Goal: Book appointment/travel/reservation

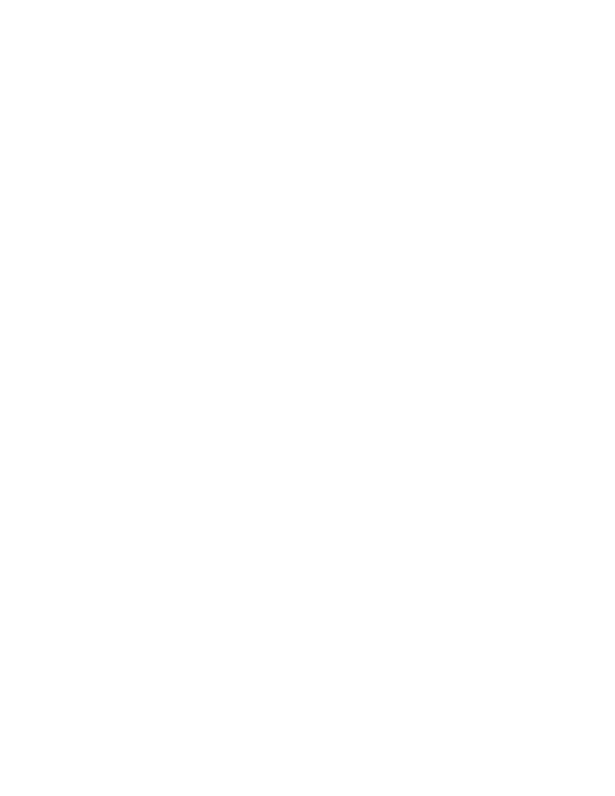
click at [59, 588] on span "Anreise" at bounding box center [59, 582] width 43 height 10
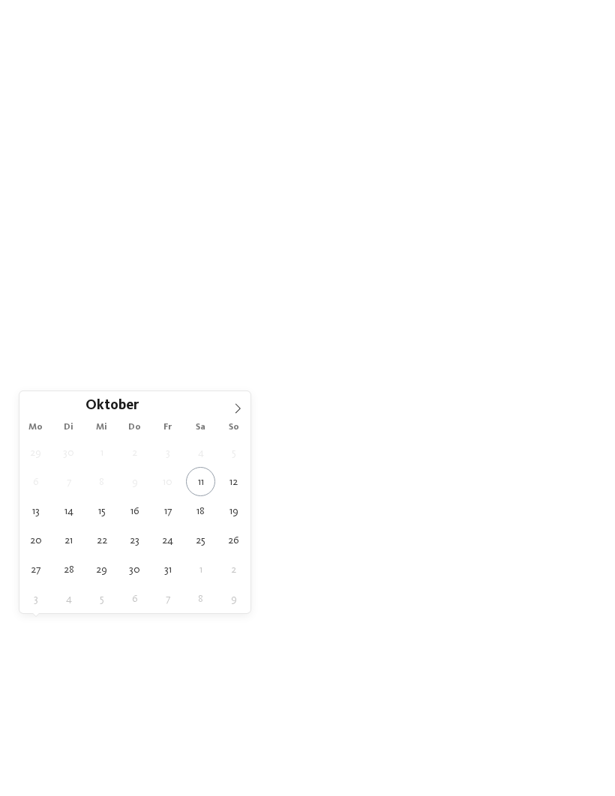
type div "25.10.2025"
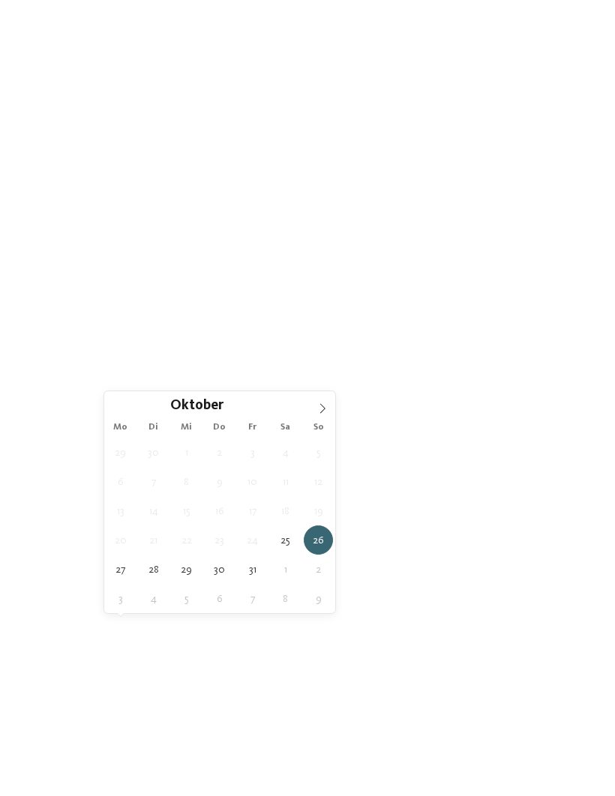
click at [151, 588] on span "26.10.2025" at bounding box center [144, 582] width 43 height 10
type div "30.10.2025"
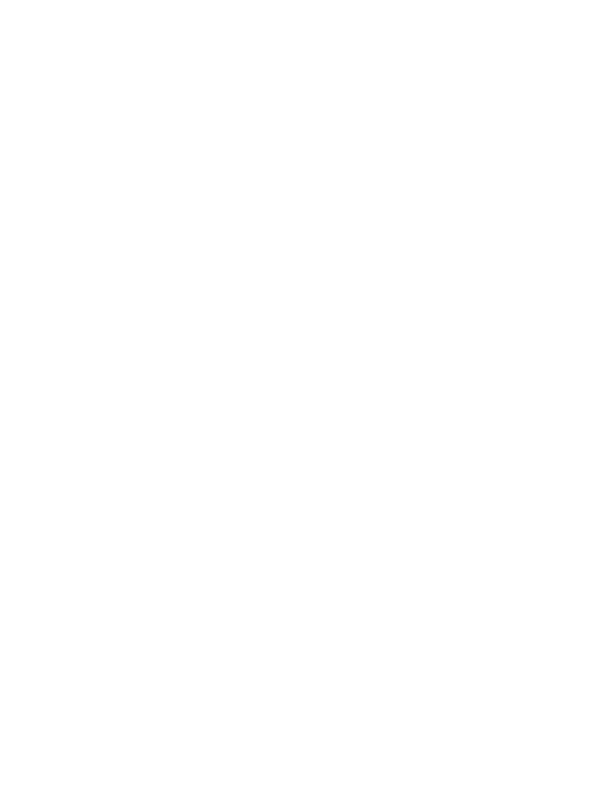
click at [241, 588] on span "Region" at bounding box center [229, 582] width 43 height 10
click at [391, 406] on div at bounding box center [397, 413] width 15 height 15
click at [338, 492] on span "übernehmen" at bounding box center [308, 497] width 64 height 10
click at [144, 519] on link "Familienhotel finden" at bounding box center [95, 514] width 130 height 30
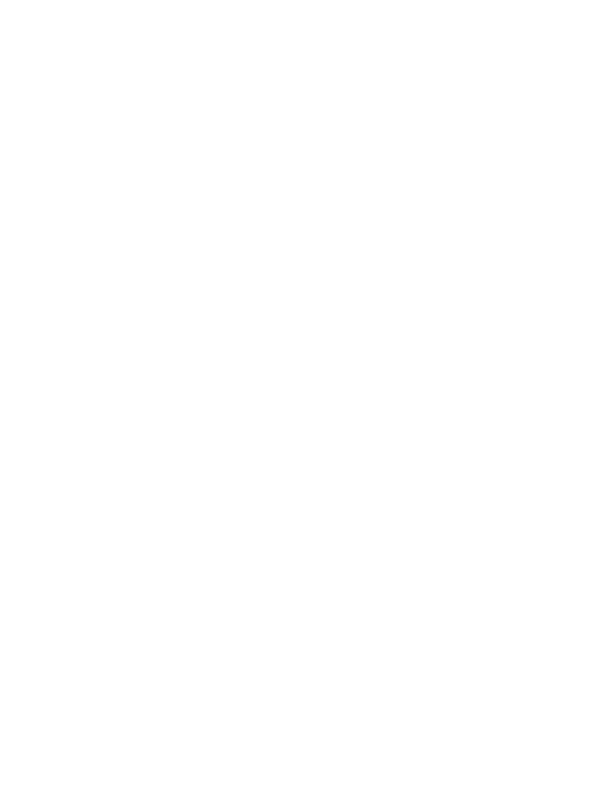
scroll to position [2184, 0]
click at [498, 322] on div at bounding box center [450, 329] width 270 height 152
click at [241, 339] on span "Region" at bounding box center [225, 344] width 35 height 10
click at [398, 376] on div at bounding box center [397, 383] width 15 height 15
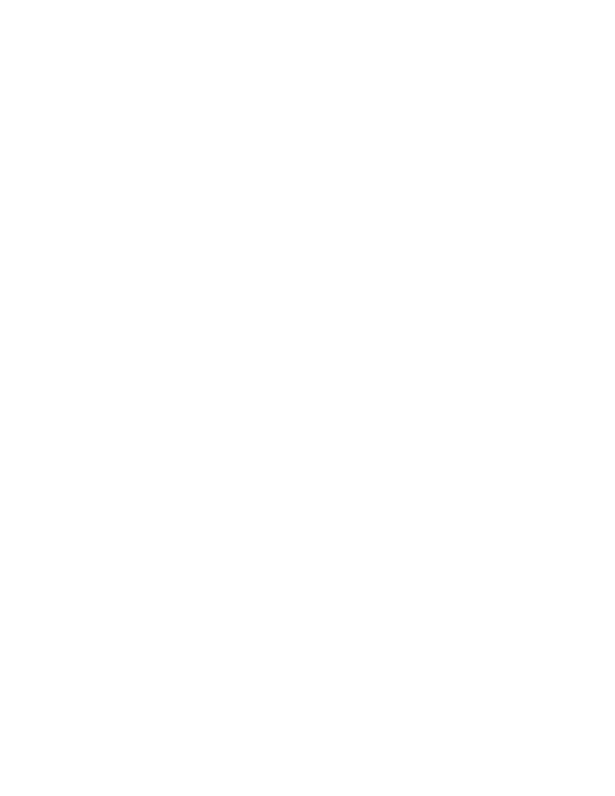
click at [346, 481] on div "übernehmen" at bounding box center [307, 496] width 195 height 30
click at [211, 169] on div at bounding box center [165, 186] width 270 height 152
click at [209, 407] on div at bounding box center [165, 427] width 270 height 152
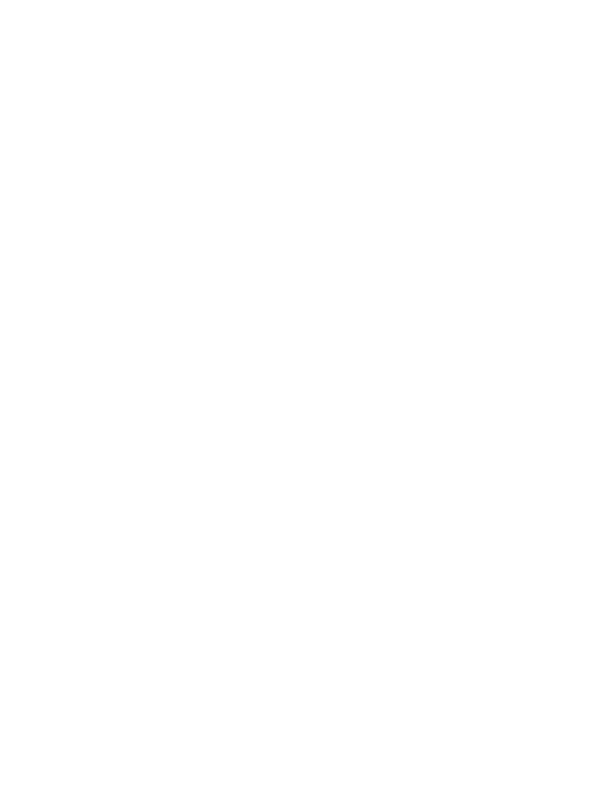
scroll to position [1860, 0]
click at [583, 460] on icon at bounding box center [582, 468] width 41 height 34
click at [343, 472] on img at bounding box center [307, 467] width 175 height 130
click at [589, 243] on icon at bounding box center [585, 256] width 32 height 26
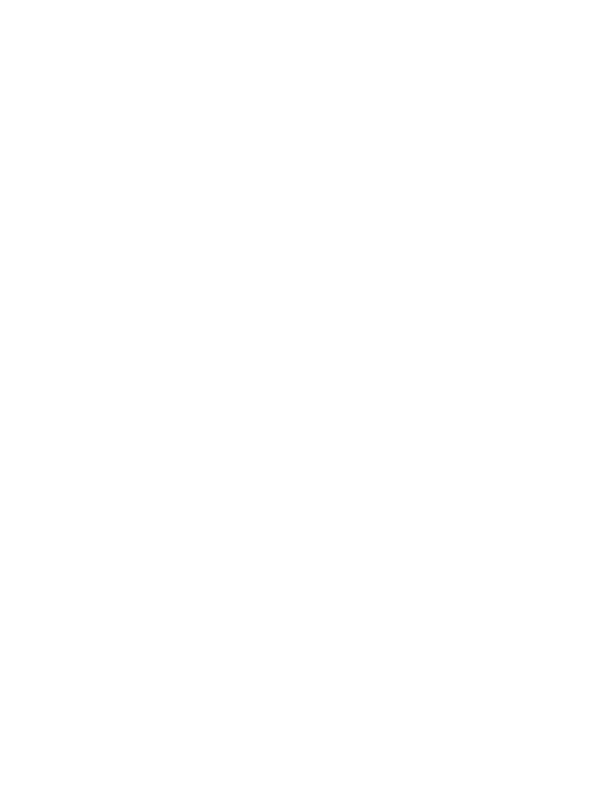
scroll to position [1444, 0]
click at [591, 336] on icon at bounding box center [585, 348] width 41 height 34
click at [588, 344] on icon at bounding box center [585, 348] width 41 height 34
click at [589, 345] on icon at bounding box center [585, 348] width 41 height 34
click at [589, 349] on icon at bounding box center [585, 348] width 41 height 34
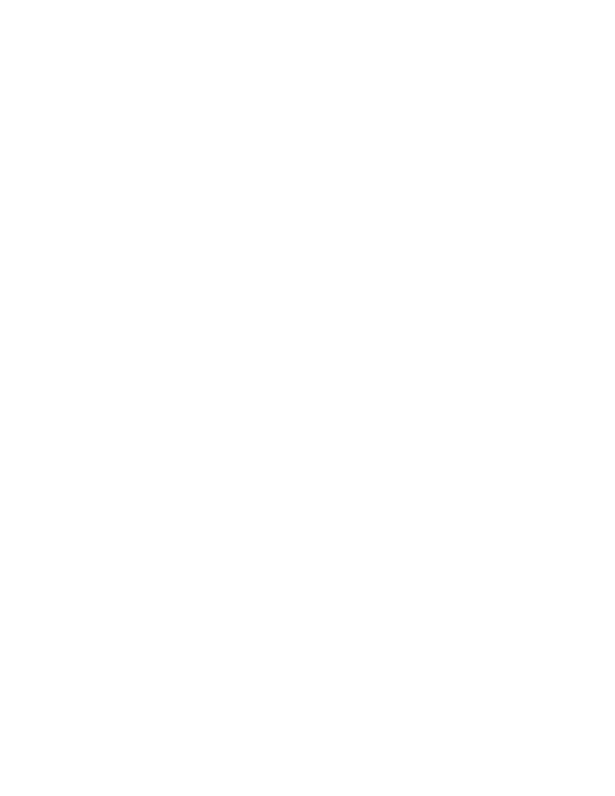
click at [586, 347] on icon at bounding box center [585, 348] width 41 height 34
click at [583, 350] on icon at bounding box center [585, 348] width 41 height 34
click at [591, 342] on icon at bounding box center [585, 348] width 41 height 34
click at [591, 340] on icon at bounding box center [585, 348] width 41 height 34
click at [587, 342] on icon at bounding box center [585, 348] width 41 height 34
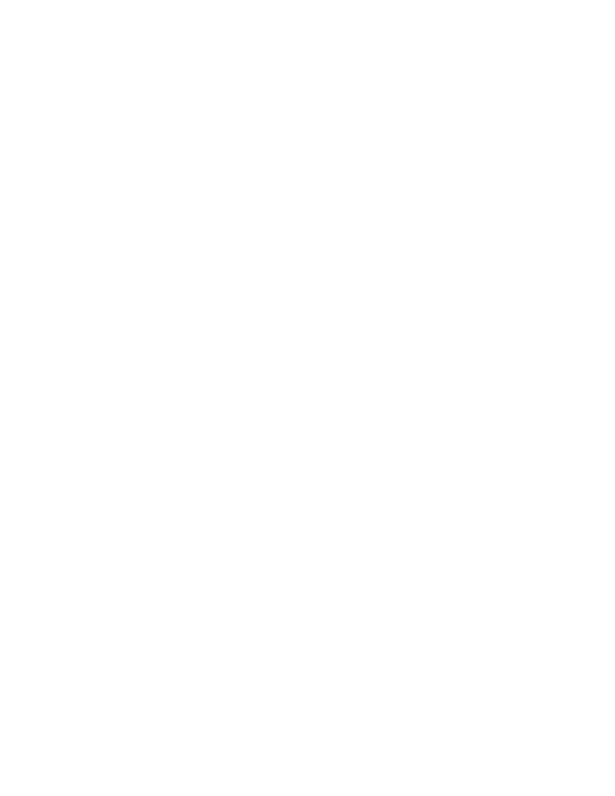
click at [584, 349] on icon at bounding box center [585, 348] width 41 height 34
click at [585, 345] on icon at bounding box center [585, 348] width 41 height 34
click at [587, 343] on icon at bounding box center [585, 348] width 41 height 34
click at [572, 310] on img at bounding box center [307, 240] width 615 height 346
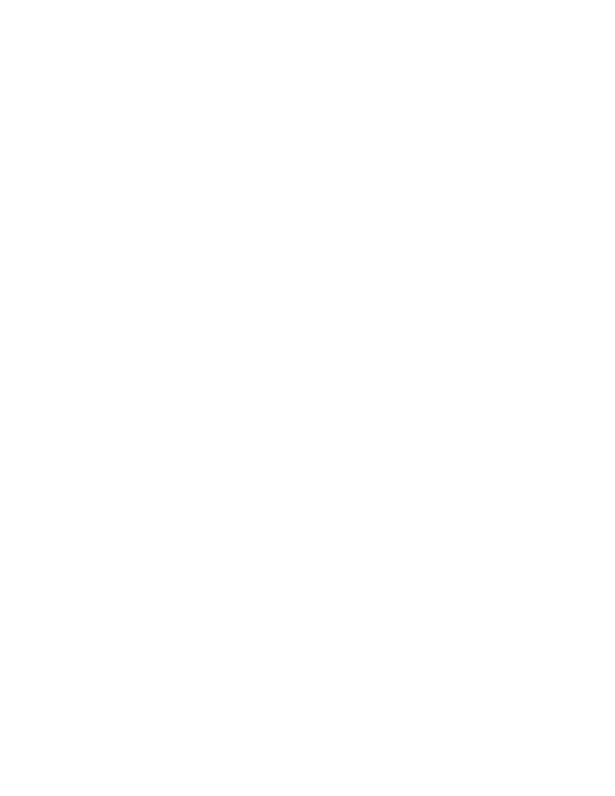
scroll to position [1996, 0]
click at [368, 490] on img at bounding box center [307, 555] width 175 height 130
click at [587, 668] on icon at bounding box center [585, 685] width 41 height 34
click at [586, 668] on icon at bounding box center [585, 685] width 41 height 34
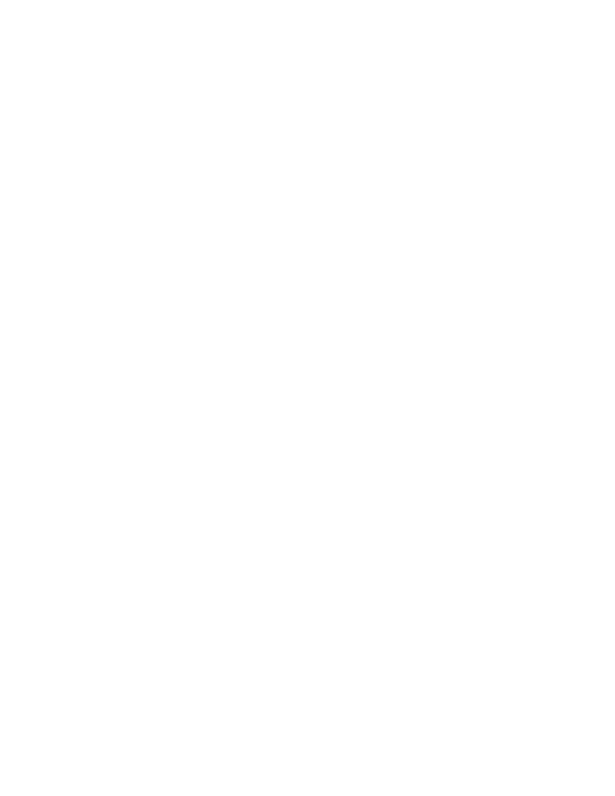
scroll to position [1540, 0]
click at [580, 482] on icon at bounding box center [585, 499] width 41 height 34
click at [583, 482] on icon at bounding box center [585, 499] width 41 height 34
click at [580, 482] on icon at bounding box center [585, 499] width 41 height 34
click at [578, 482] on icon at bounding box center [585, 499] width 41 height 34
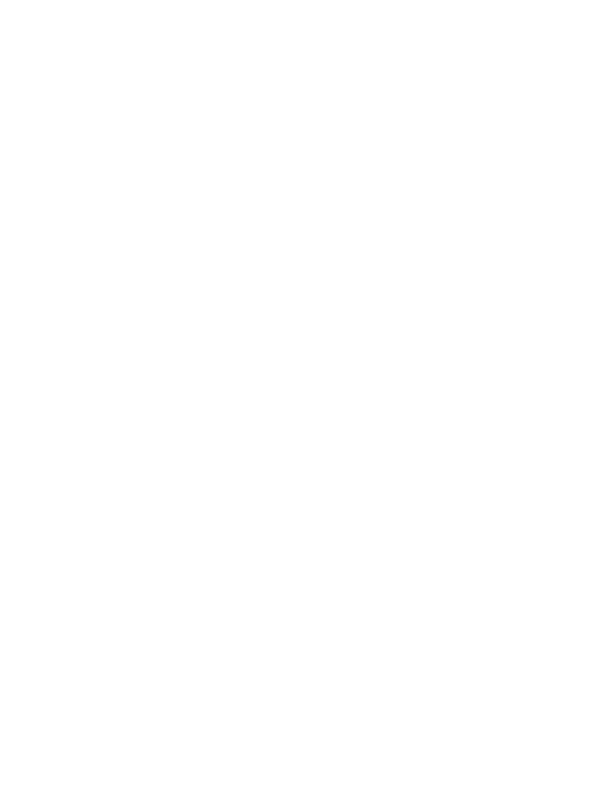
click at [582, 482] on icon at bounding box center [585, 499] width 41 height 34
click at [586, 482] on icon at bounding box center [585, 499] width 41 height 34
click at [583, 482] on icon at bounding box center [585, 499] width 41 height 34
click at [588, 482] on icon at bounding box center [585, 499] width 41 height 34
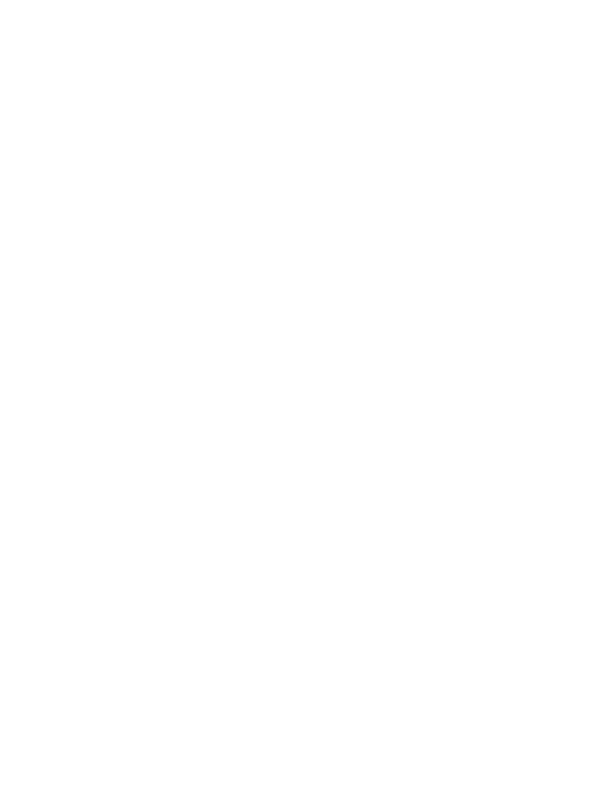
click at [587, 482] on icon at bounding box center [585, 499] width 41 height 34
click at [586, 482] on icon at bounding box center [585, 499] width 41 height 34
